Goal: Information Seeking & Learning: Learn about a topic

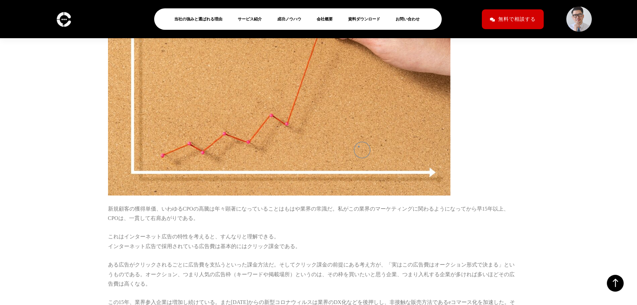
scroll to position [1306, 0]
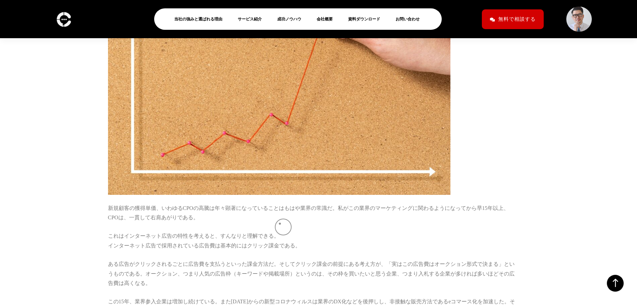
click at [281, 221] on p "新規顧客の獲得単価、いわゆるCPOの高騰は年々顕著になっていることはもはや業界の常識だ。私がこの業界のマーケティングに関わるようになってから早15年以上、CP…" at bounding box center [313, 212] width 411 height 19
click at [250, 218] on p "新規顧客の獲得単価、いわゆるCPOの高騰は年々顕著になっていることはもはや業界の常識だ。私がこの業界のマーケティングに関わるようになってから早15年以上、CP…" at bounding box center [313, 212] width 411 height 19
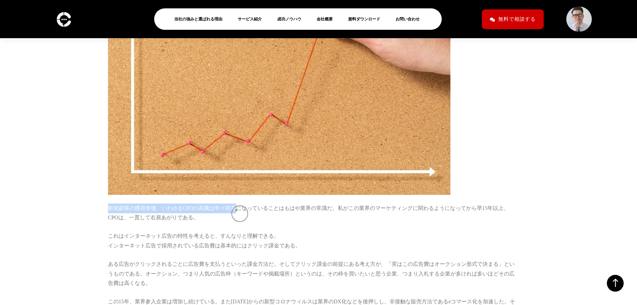
drag, startPoint x: 123, startPoint y: 207, endPoint x: 236, endPoint y: 210, distance: 113.7
copy p "新規顧客の獲得単価、いわゆるCPOの高騰は年々顕著"
